Goal: Find specific page/section: Find specific page/section

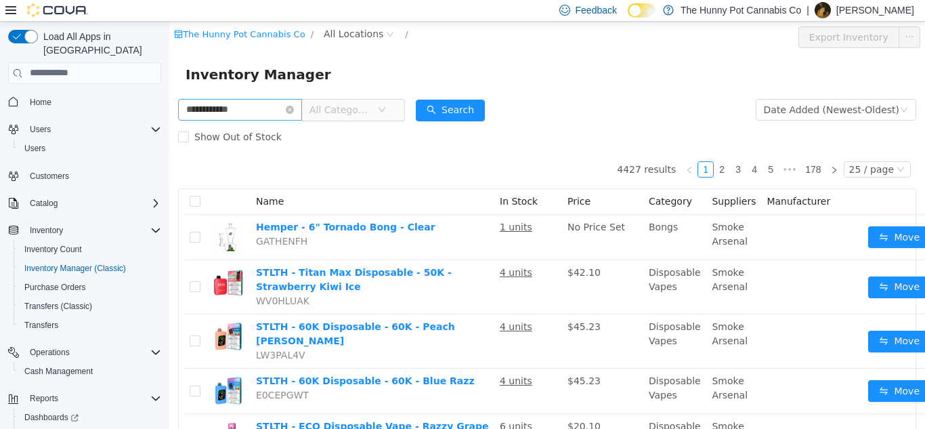
type input "**********"
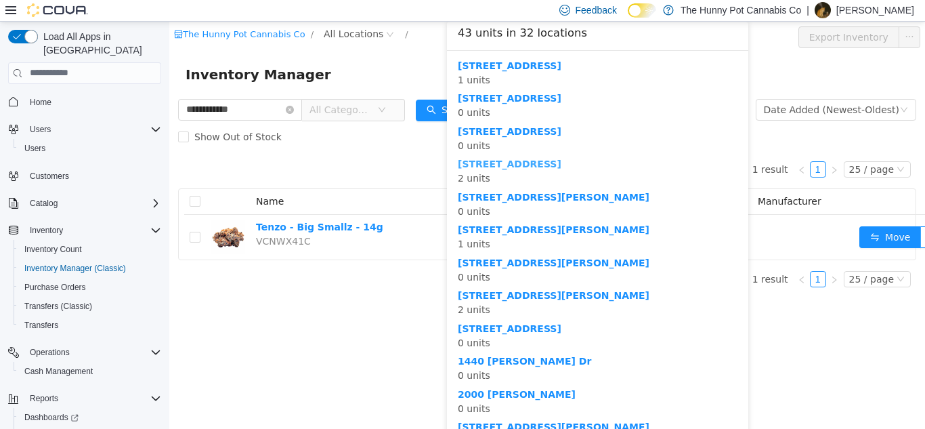
click at [487, 164] on b "[STREET_ADDRESS]" at bounding box center [510, 163] width 104 height 11
